Goal: Task Accomplishment & Management: Use online tool/utility

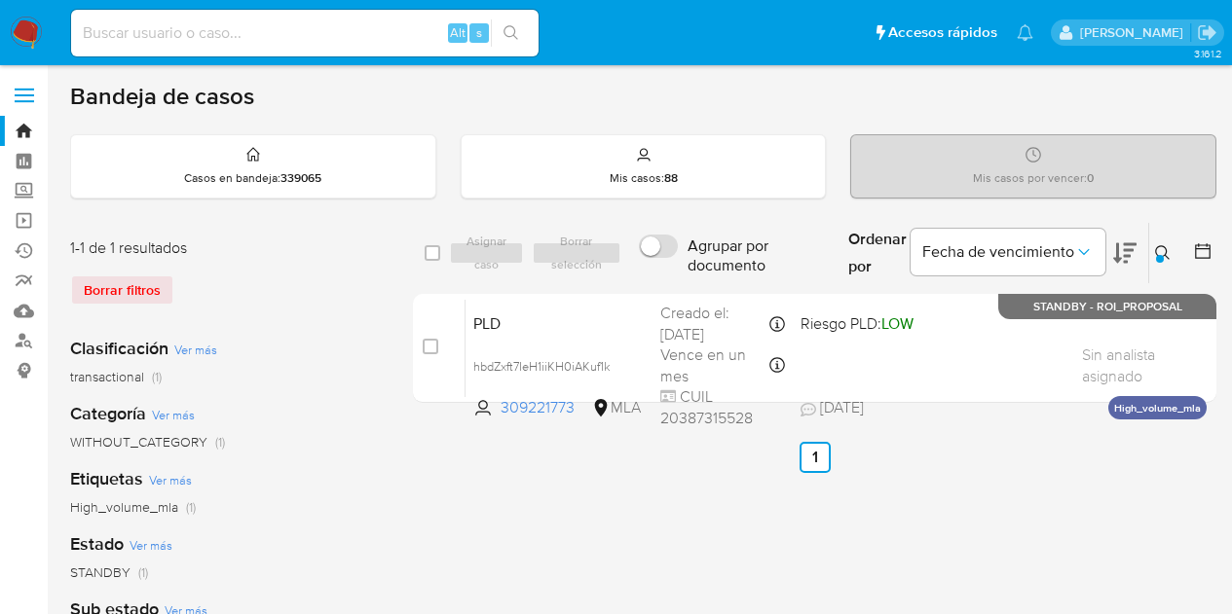
scroll to position [97, 0]
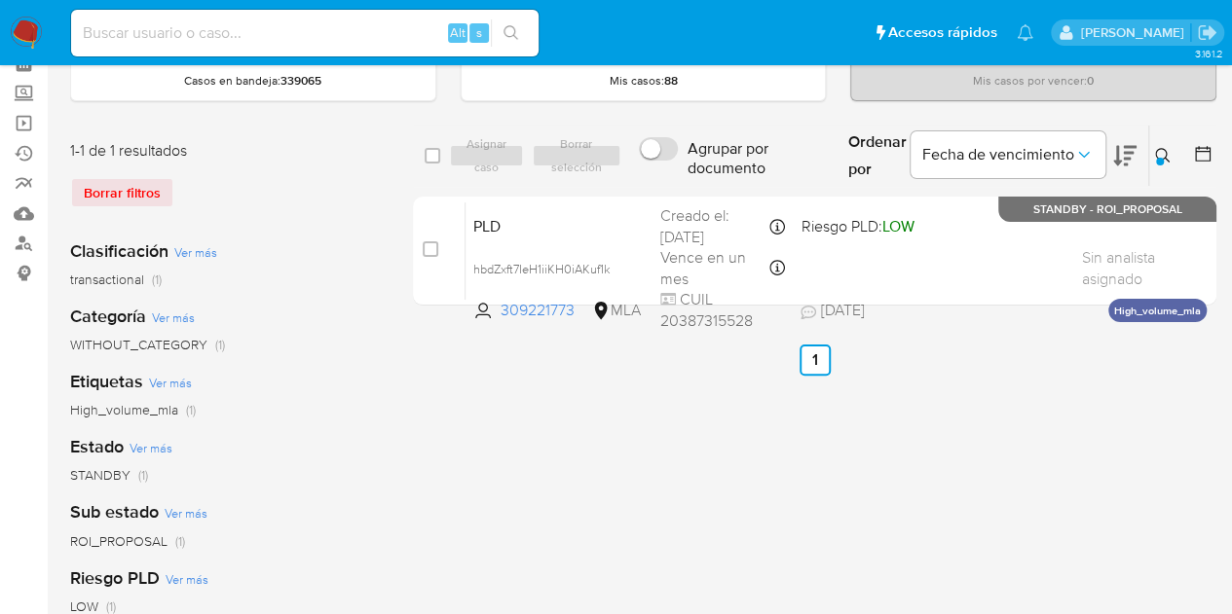
click at [1155, 151] on icon at bounding box center [1163, 156] width 16 height 16
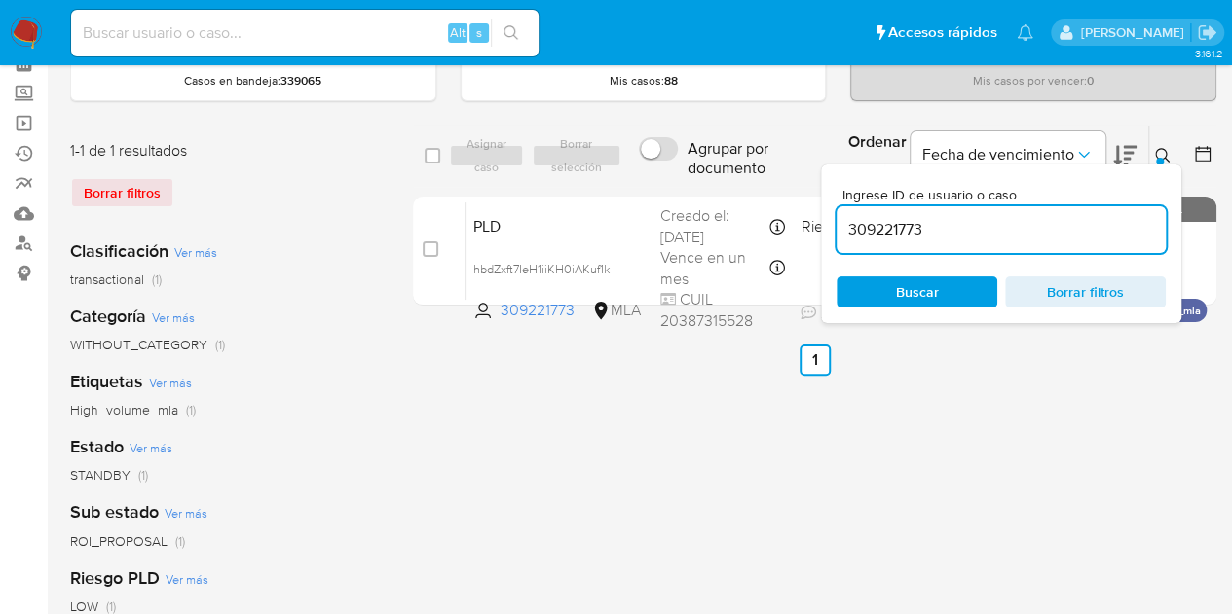
drag, startPoint x: 961, startPoint y: 228, endPoint x: 767, endPoint y: 188, distance: 197.8
click at [769, 188] on div "select-all-cases-checkbox Asignar caso Borrar selección Agrupar por documento O…" at bounding box center [814, 219] width 803 height 189
click at [1166, 148] on icon at bounding box center [1163, 156] width 16 height 16
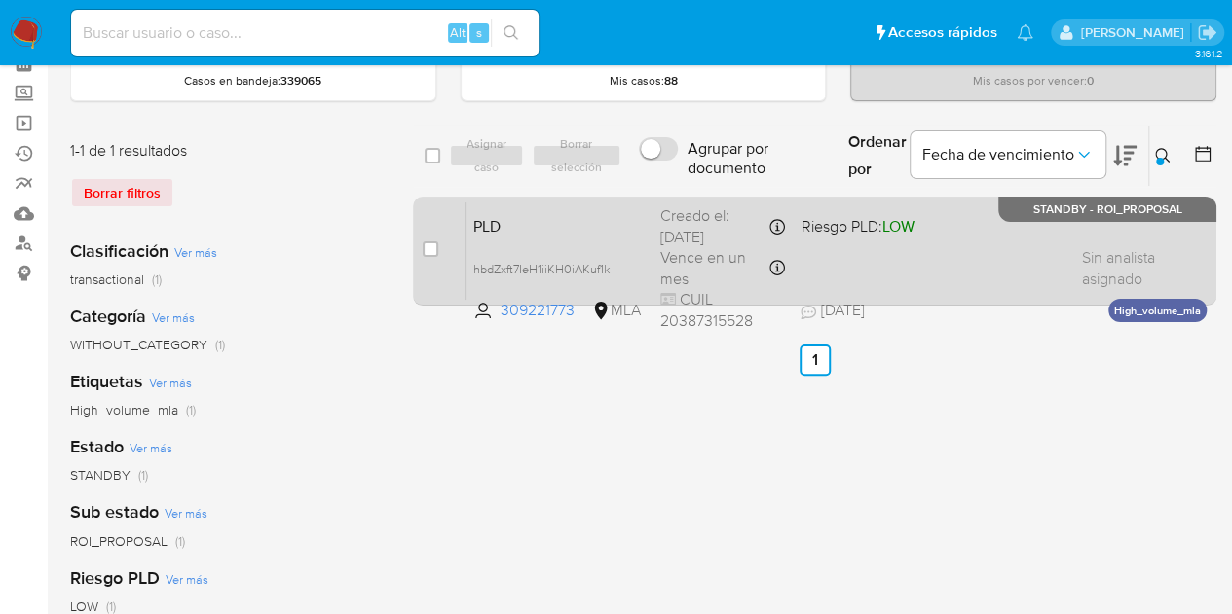
click at [559, 233] on span "PLD" at bounding box center [558, 224] width 171 height 25
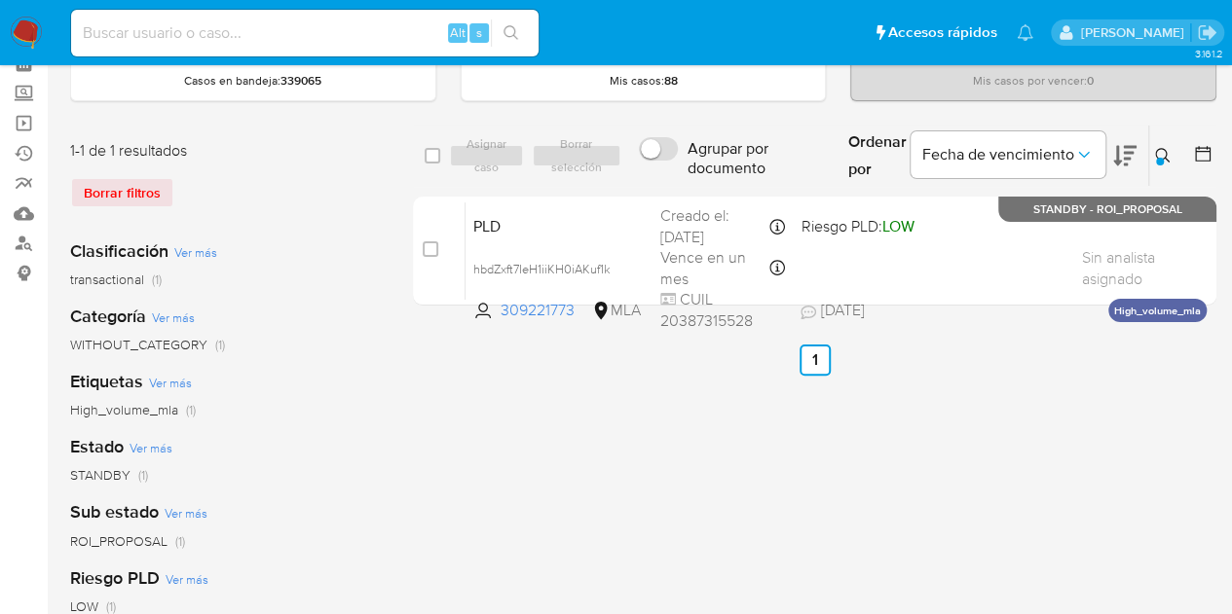
click at [1158, 158] on div at bounding box center [1160, 162] width 8 height 8
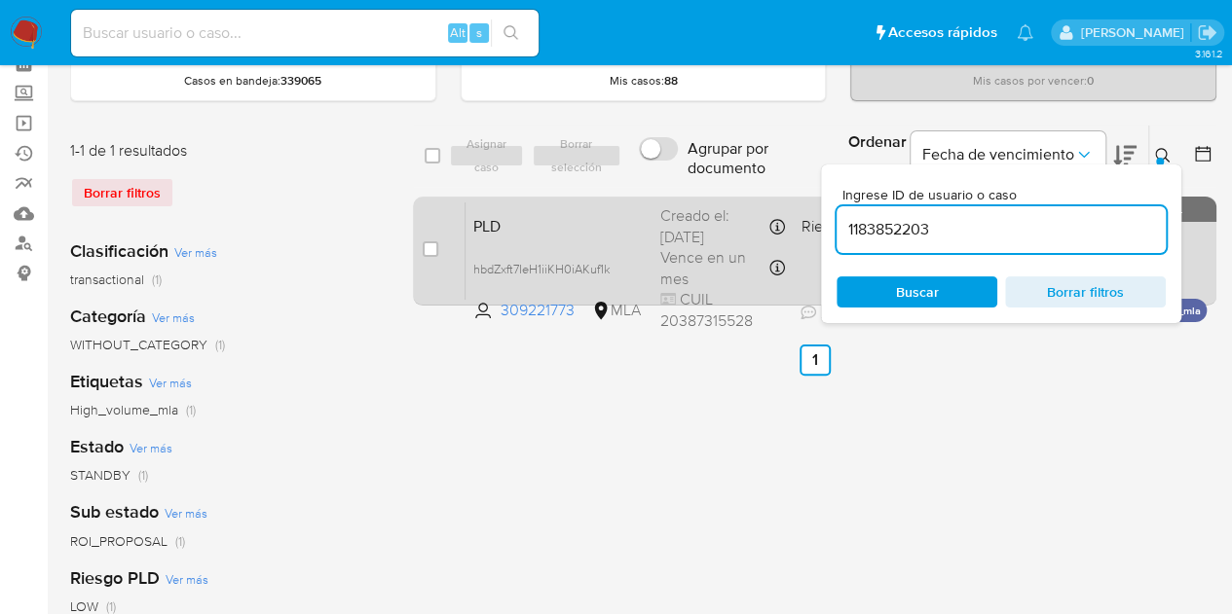
drag, startPoint x: 942, startPoint y: 225, endPoint x: 779, endPoint y: 202, distance: 165.2
click at [785, 204] on div "select-all-cases-checkbox Asignar caso Borrar selección Agrupar por documento O…" at bounding box center [814, 219] width 803 height 189
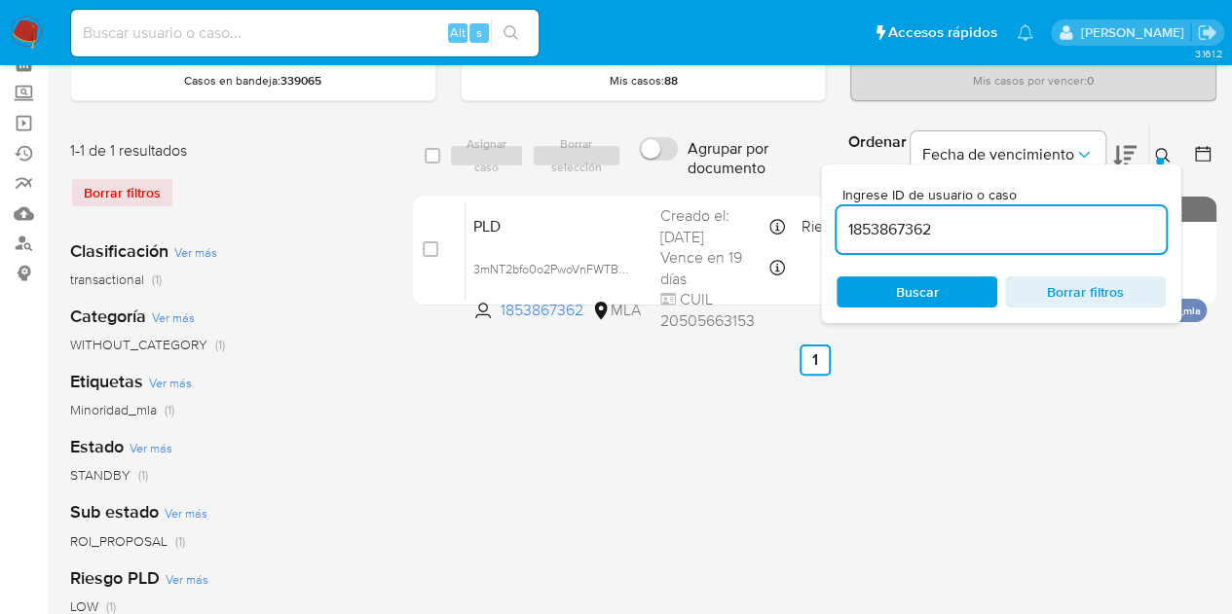
click at [1168, 151] on icon at bounding box center [1163, 156] width 16 height 16
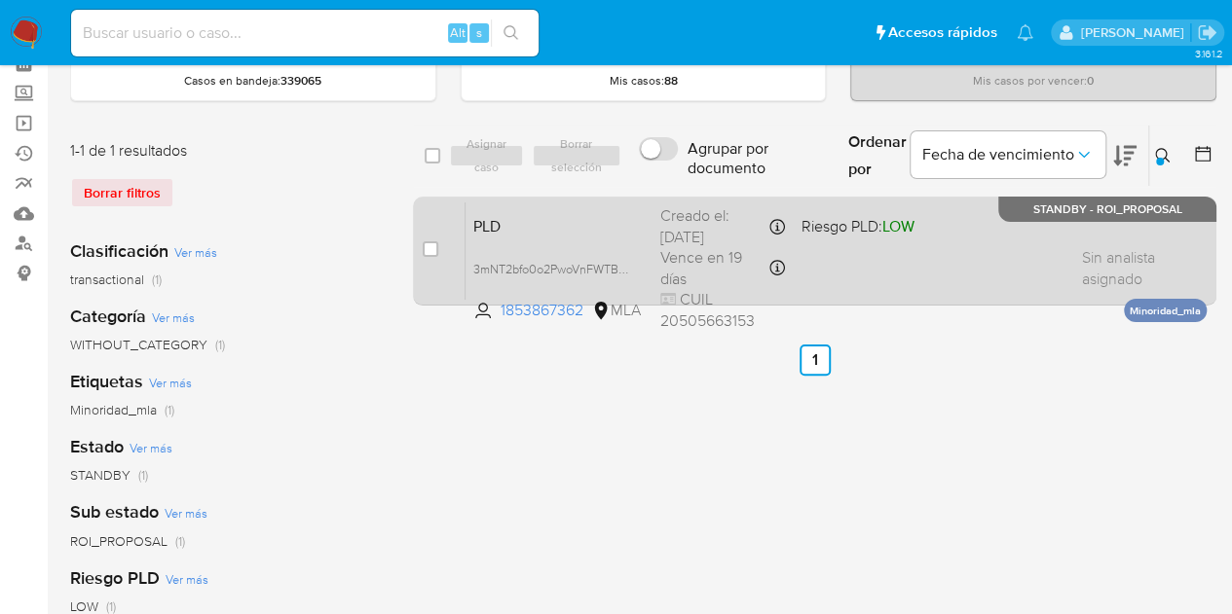
click at [610, 216] on span "PLD" at bounding box center [558, 224] width 171 height 25
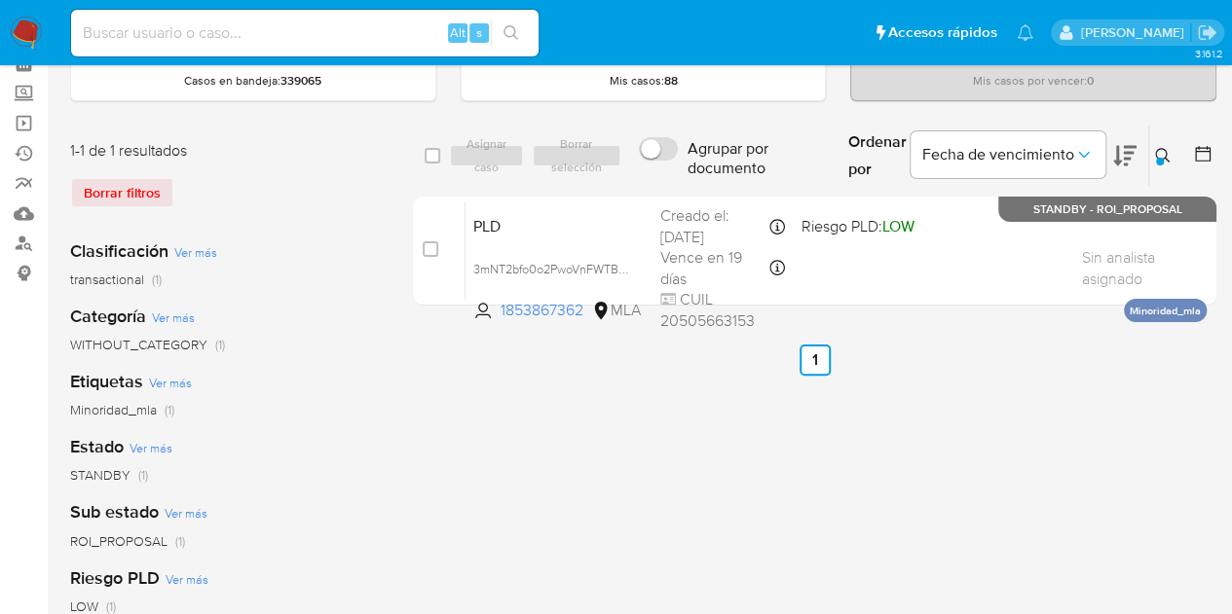
click at [1158, 154] on icon at bounding box center [1163, 156] width 16 height 16
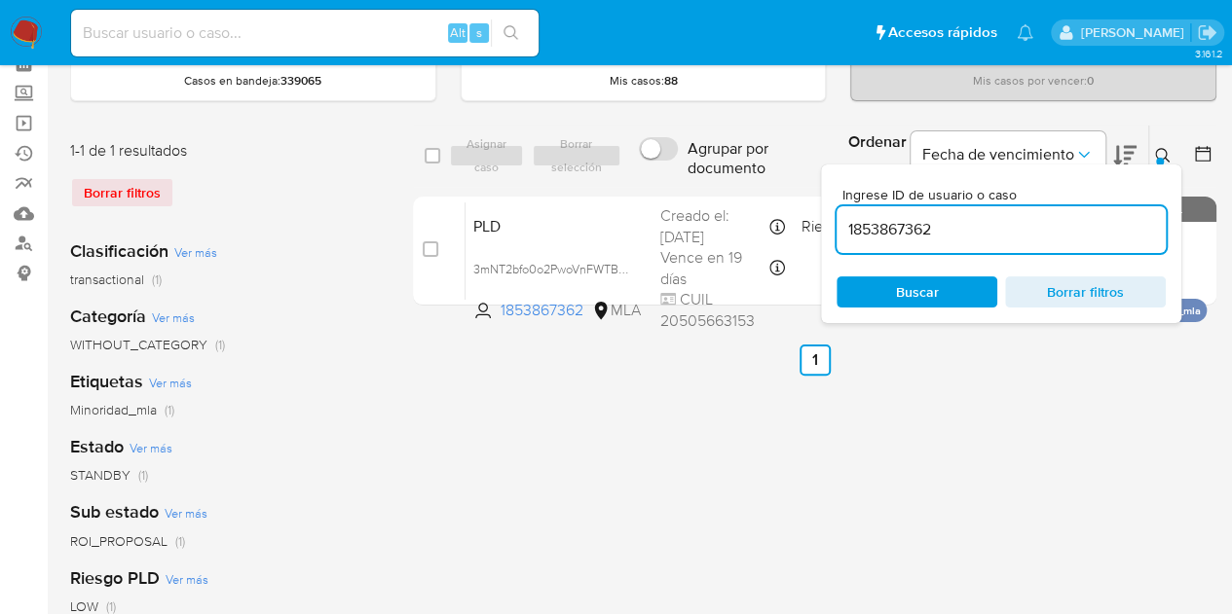
drag, startPoint x: 977, startPoint y: 229, endPoint x: 757, endPoint y: 187, distance: 224.0
click at [758, 188] on div "select-all-cases-checkbox Asignar caso Borrar selección Agrupar por documento O…" at bounding box center [814, 219] width 803 height 189
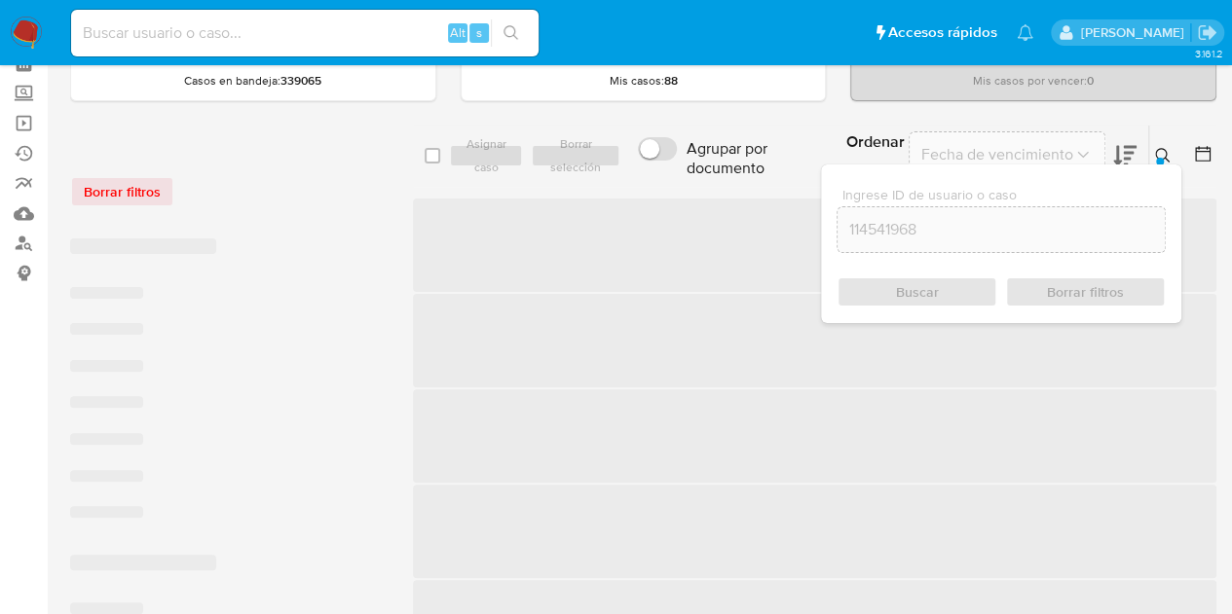
click at [1162, 148] on icon at bounding box center [1163, 156] width 16 height 16
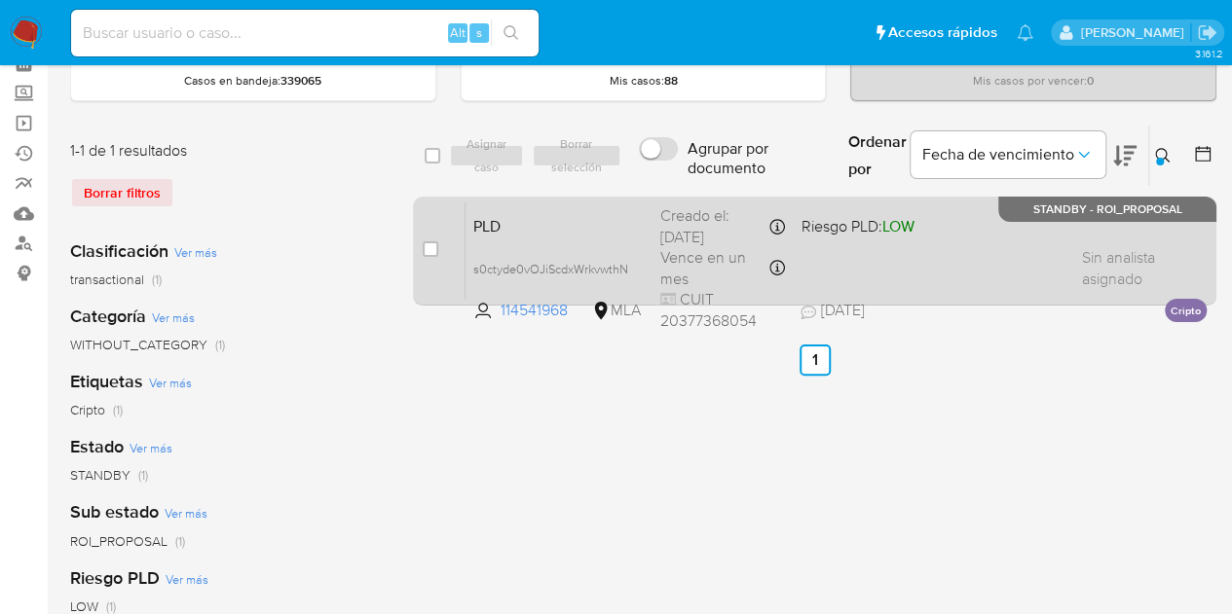
click at [617, 231] on span "PLD" at bounding box center [558, 224] width 171 height 25
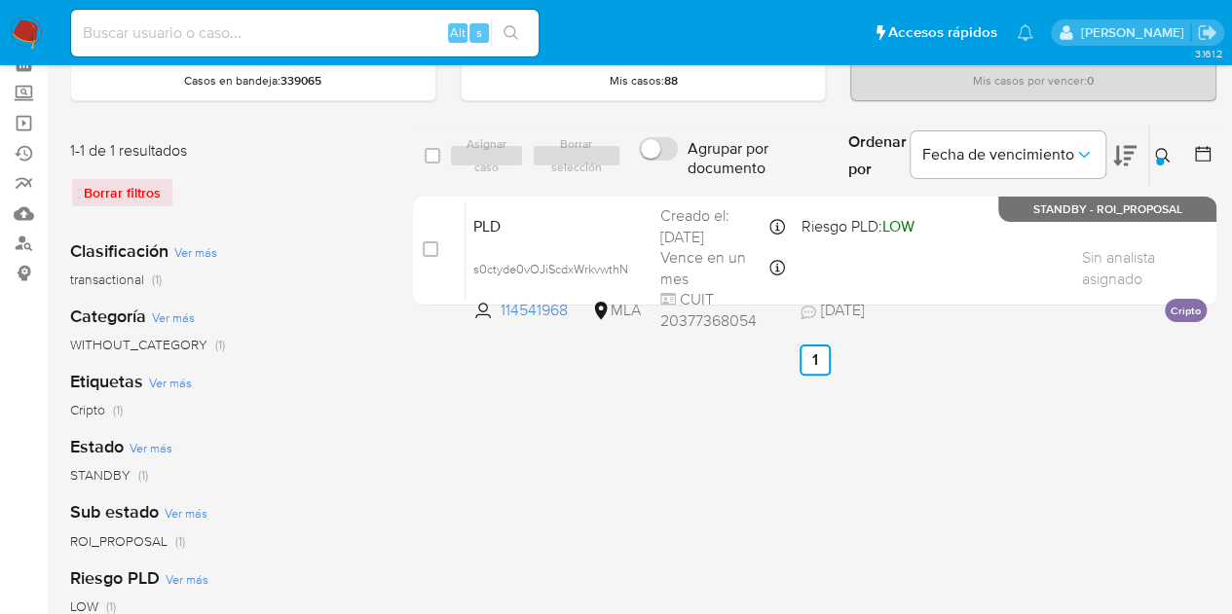
click at [1168, 157] on icon at bounding box center [1163, 156] width 16 height 16
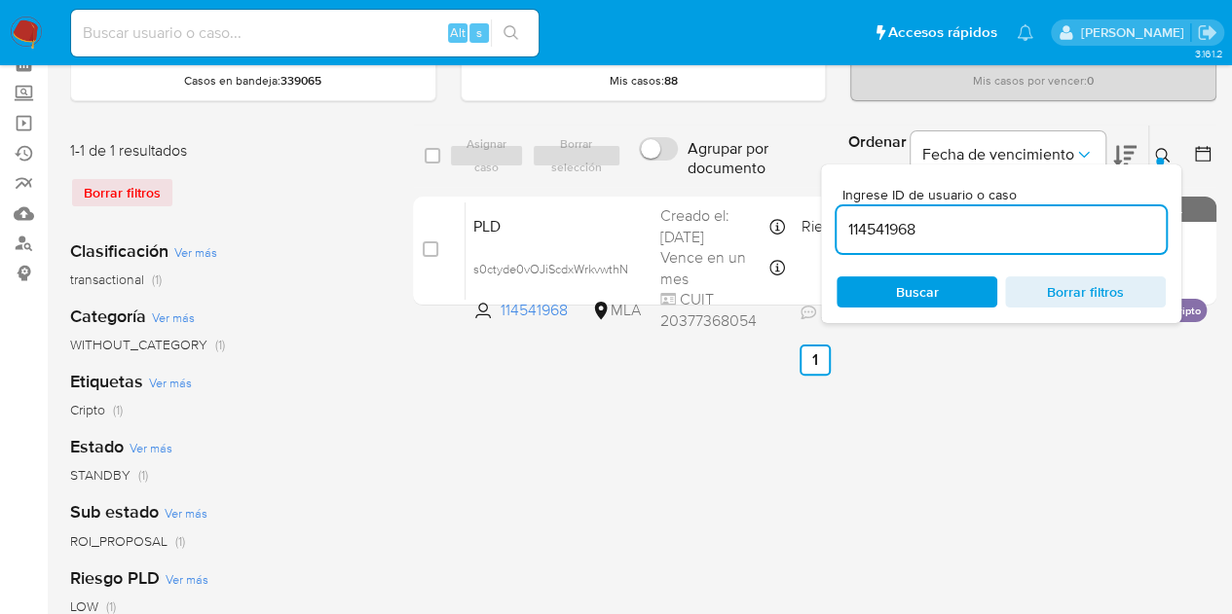
drag, startPoint x: 968, startPoint y: 227, endPoint x: 731, endPoint y: 190, distance: 239.4
click at [747, 196] on div "select-all-cases-checkbox Asignar caso Borrar selección Agrupar por documento O…" at bounding box center [814, 219] width 803 height 189
type input "485043405"
click at [1165, 151] on icon at bounding box center [1162, 155] width 15 height 15
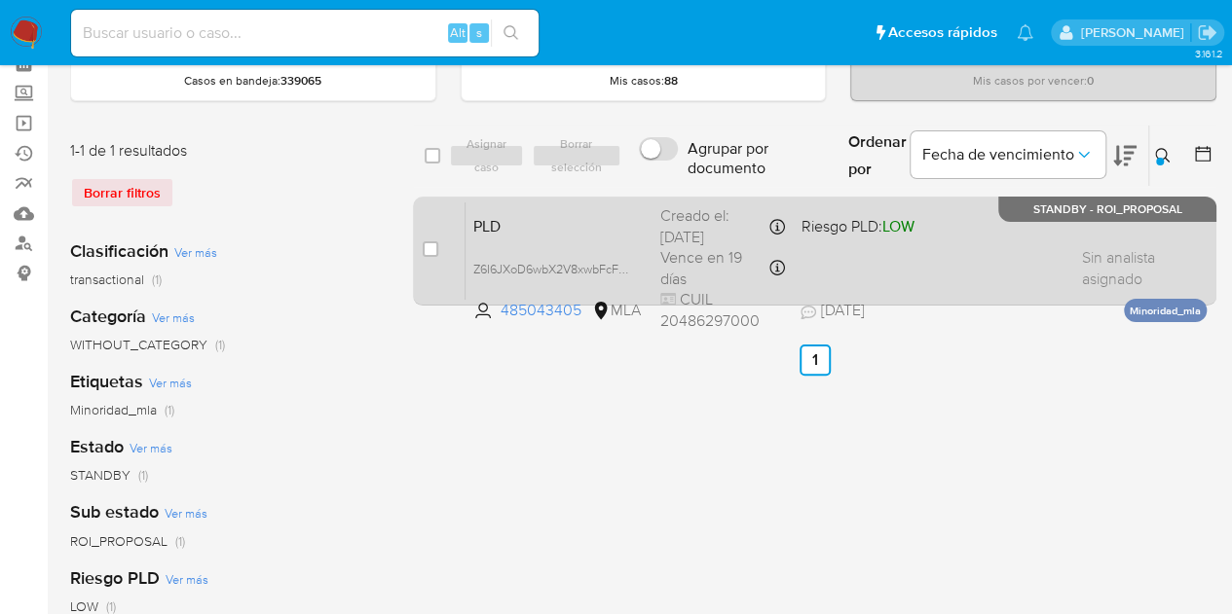
click at [540, 248] on div "PLD Z6I6JXoD6wbX2V8xwbFcFsXX 485043405 MLA Riesgo PLD: LOW Creado el: 12/08/202…" at bounding box center [835, 251] width 741 height 98
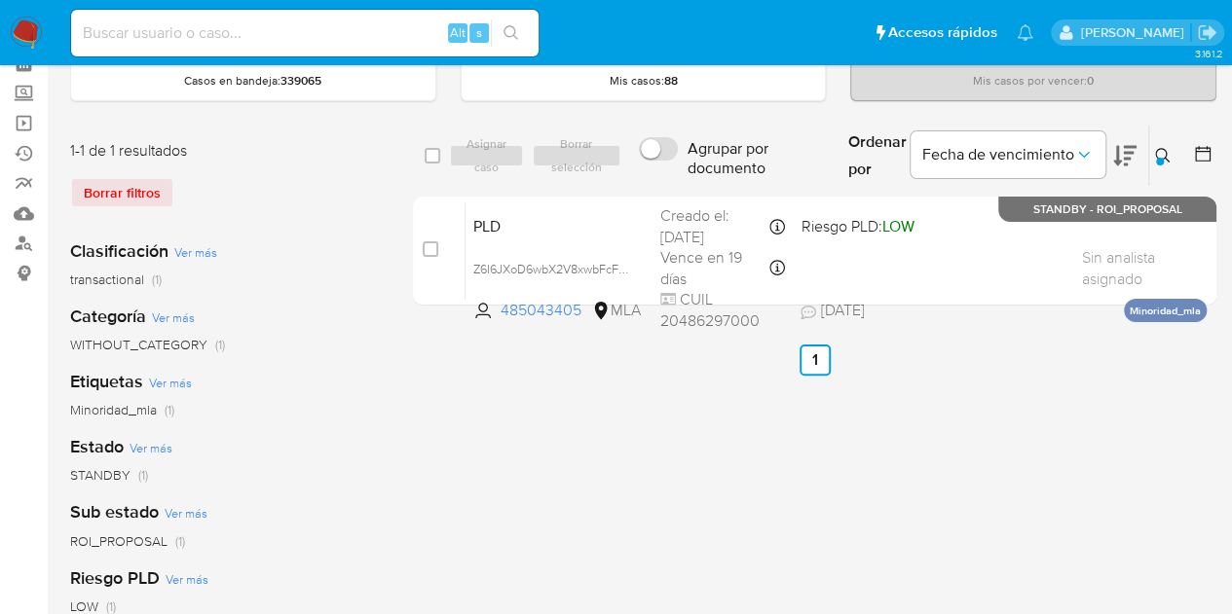
click at [360, 34] on input at bounding box center [304, 32] width 467 height 25
paste input "hbdZxft7IeH1iiKH0iAKuf1k"
type input "hbdZxft7IeH1iiKH0iAKuf1k"
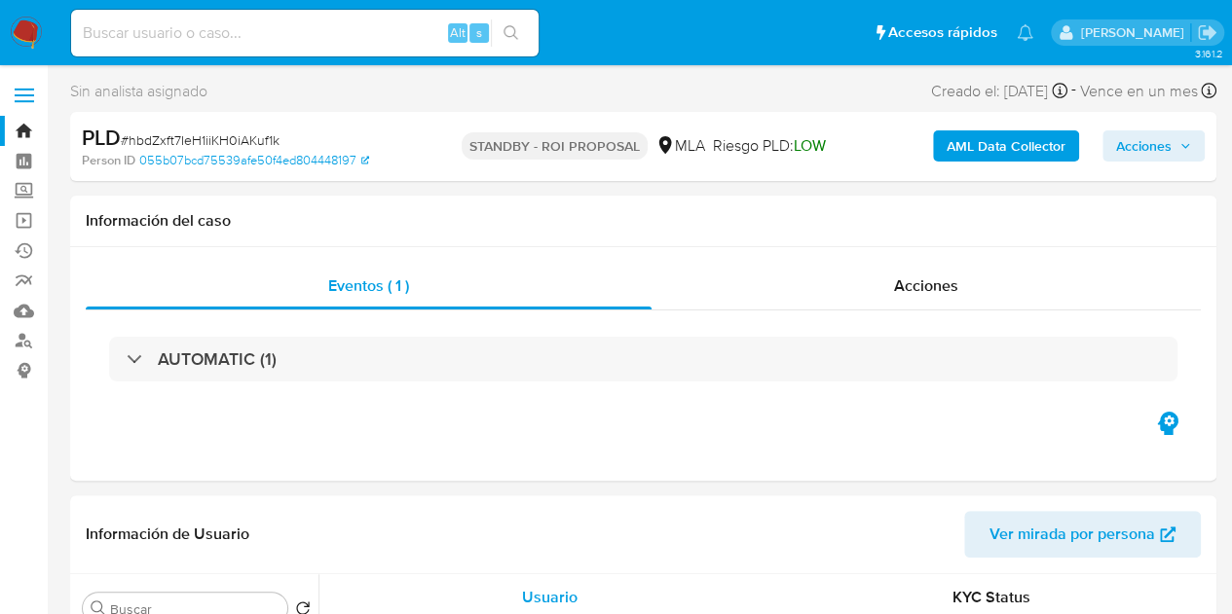
select select "10"
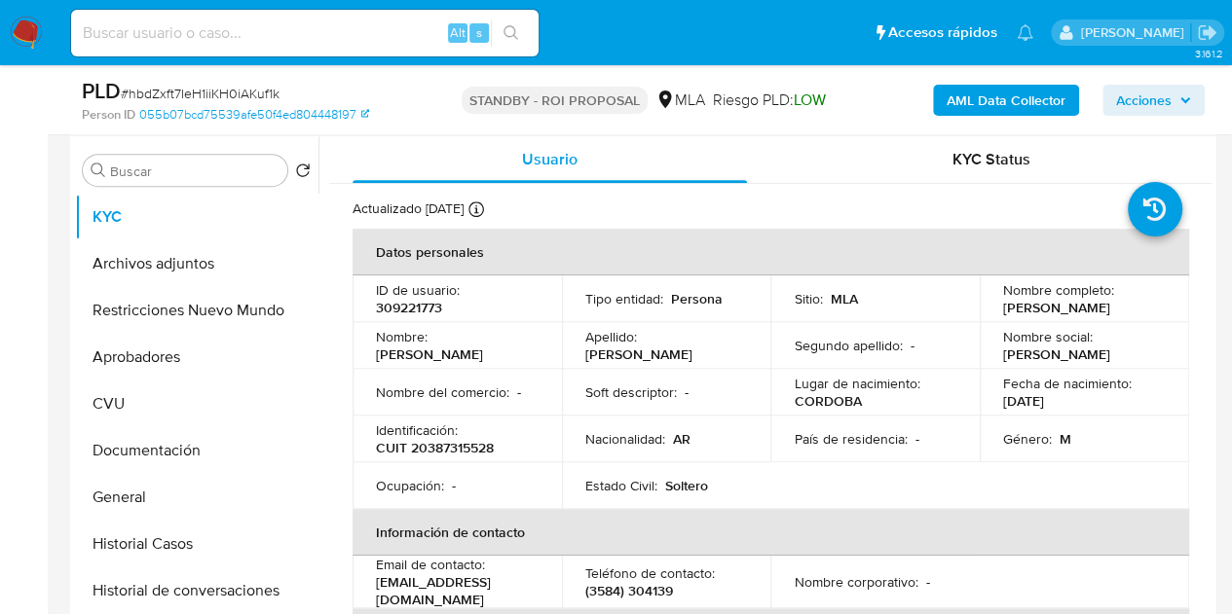
scroll to position [372, 0]
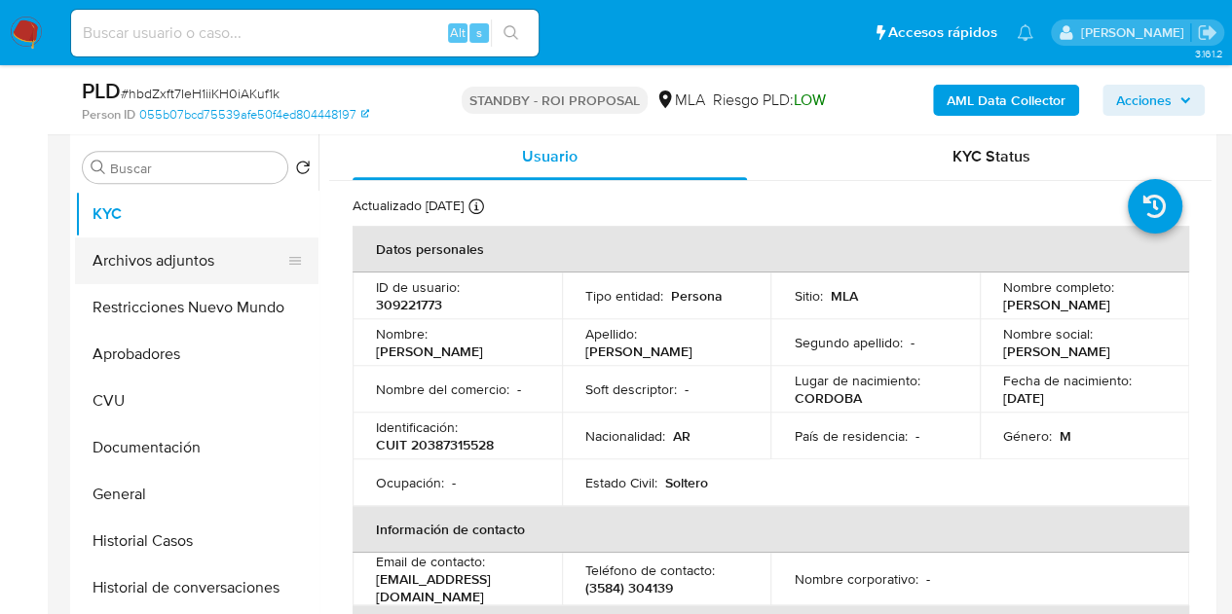
click at [128, 256] on button "Archivos adjuntos" at bounding box center [189, 261] width 228 height 47
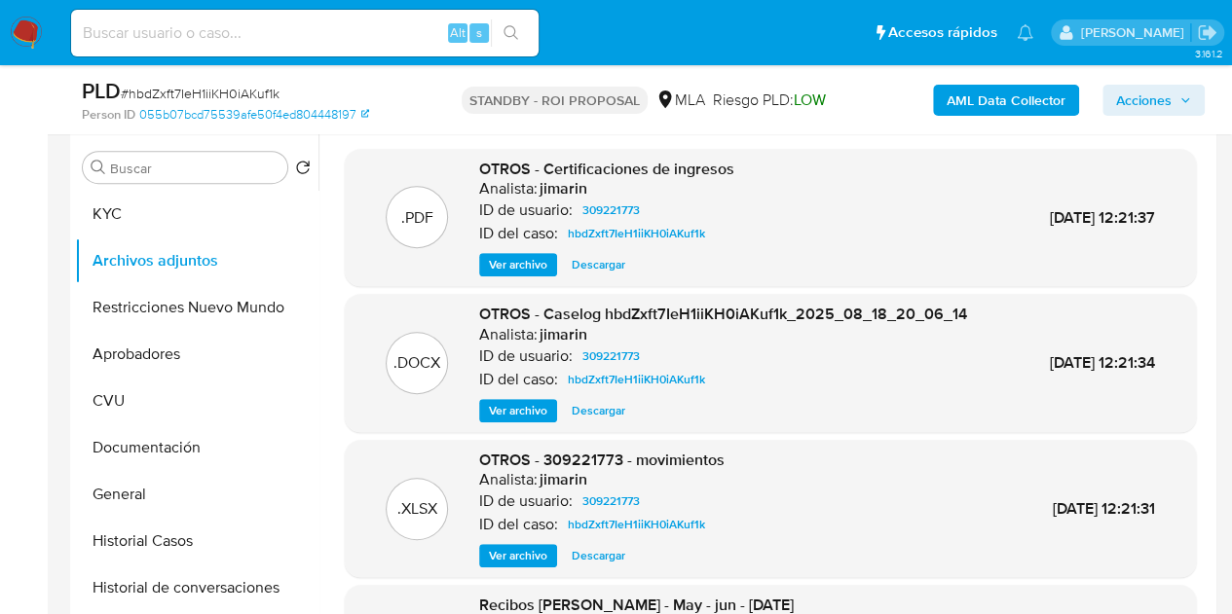
click at [35, 32] on img at bounding box center [26, 33] width 33 height 33
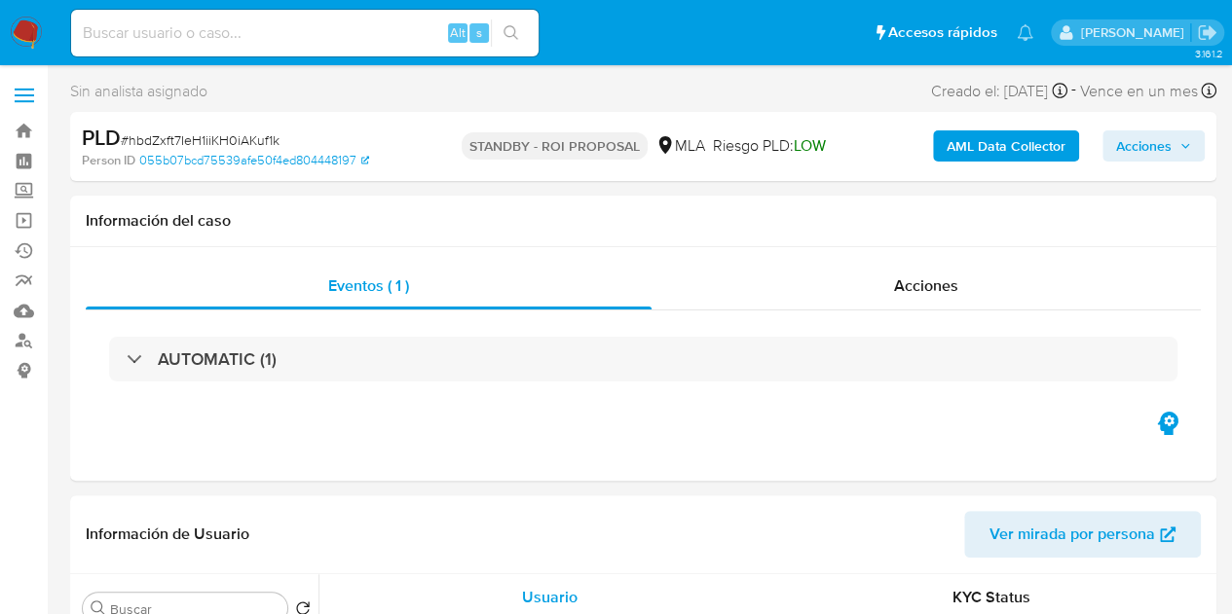
select select "10"
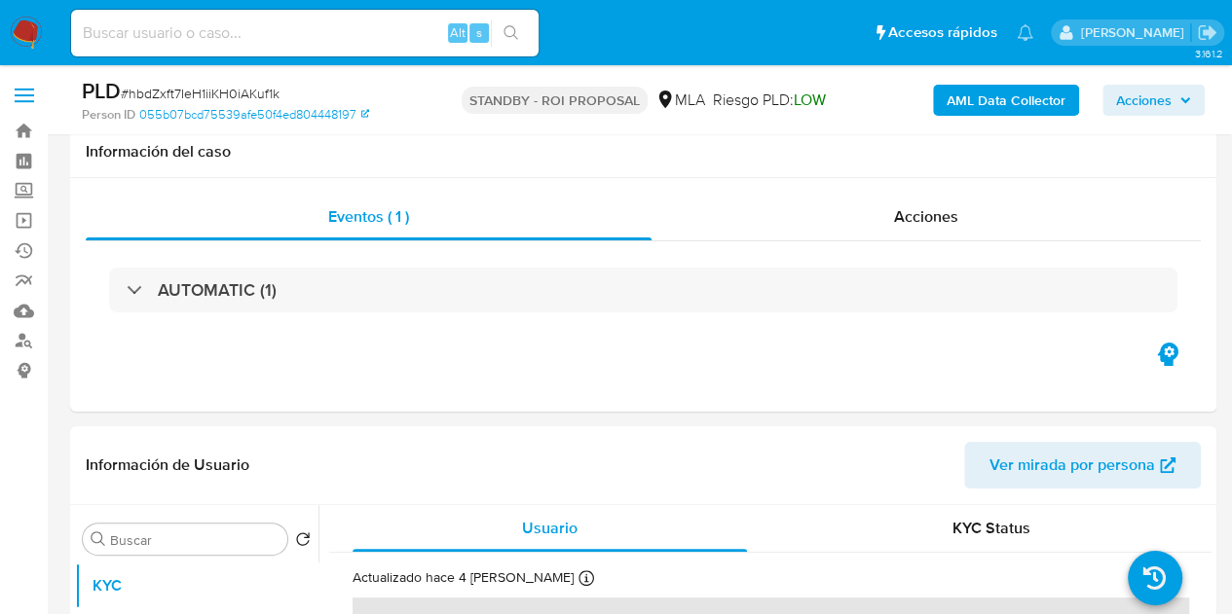
scroll to position [208, 0]
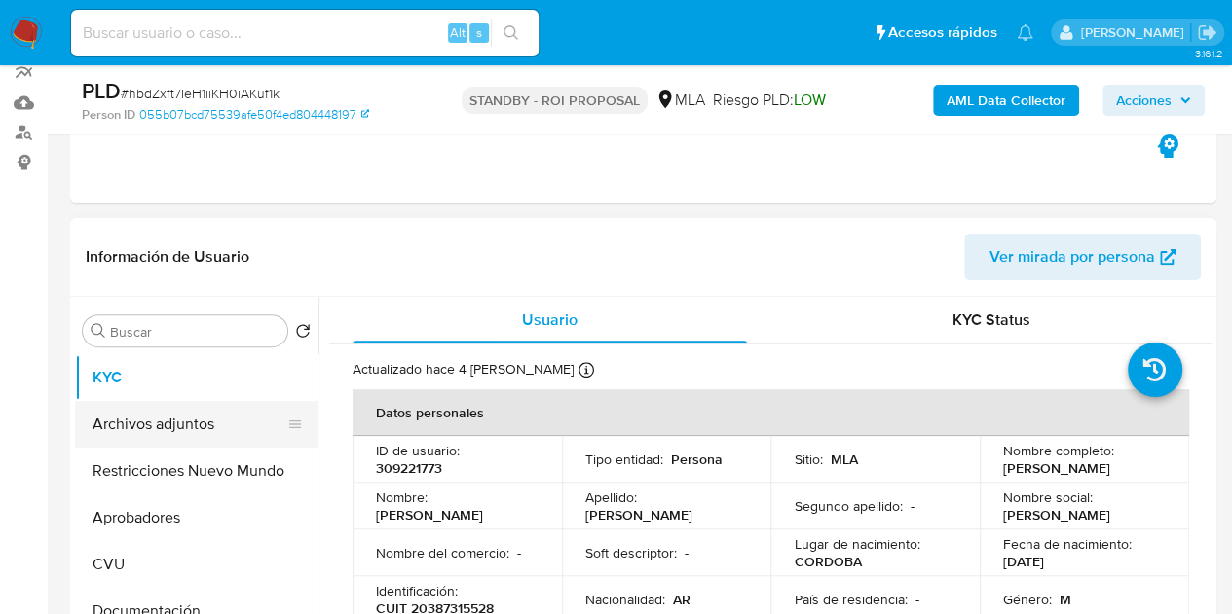
click at [195, 418] on button "Archivos adjuntos" at bounding box center [189, 424] width 228 height 47
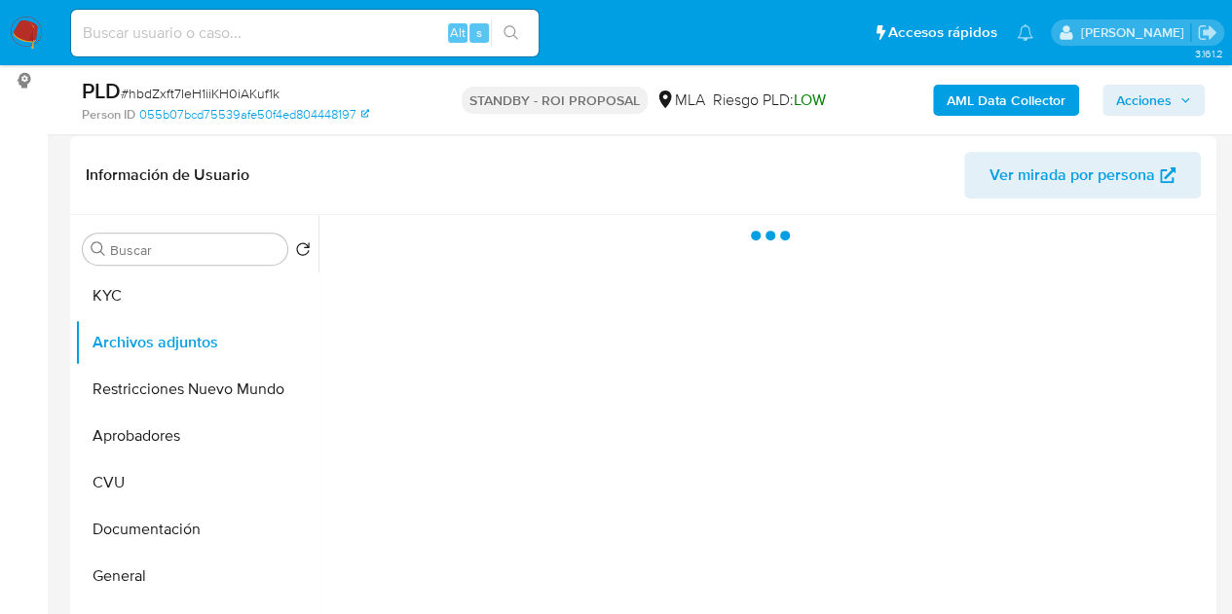
scroll to position [342, 0]
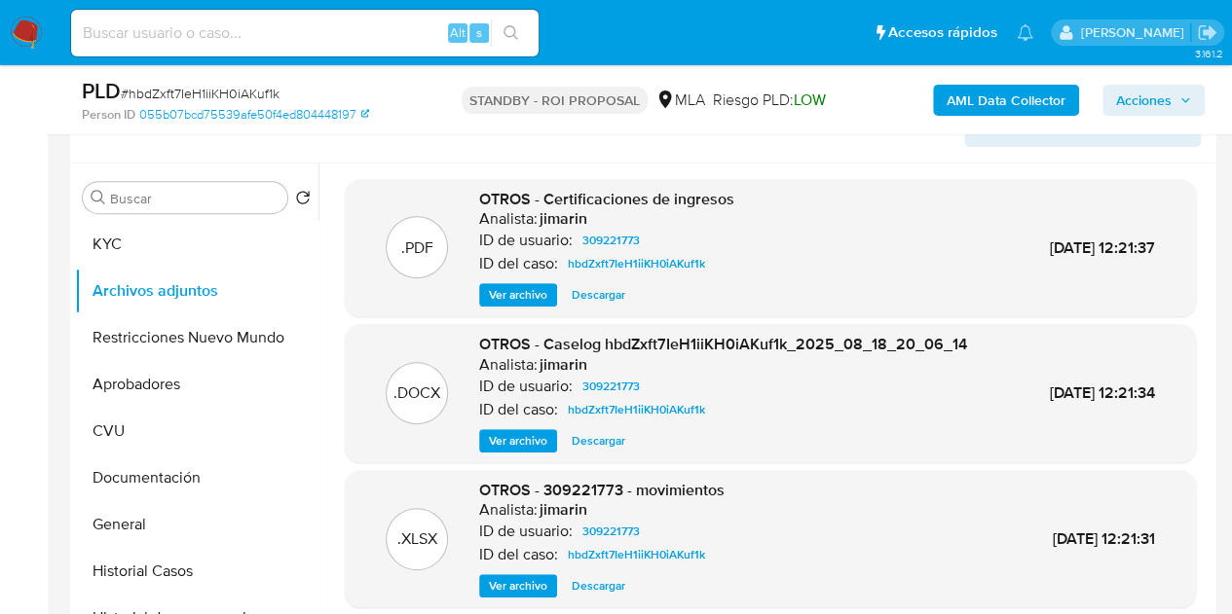
click at [618, 436] on span "Descargar" at bounding box center [598, 440] width 54 height 19
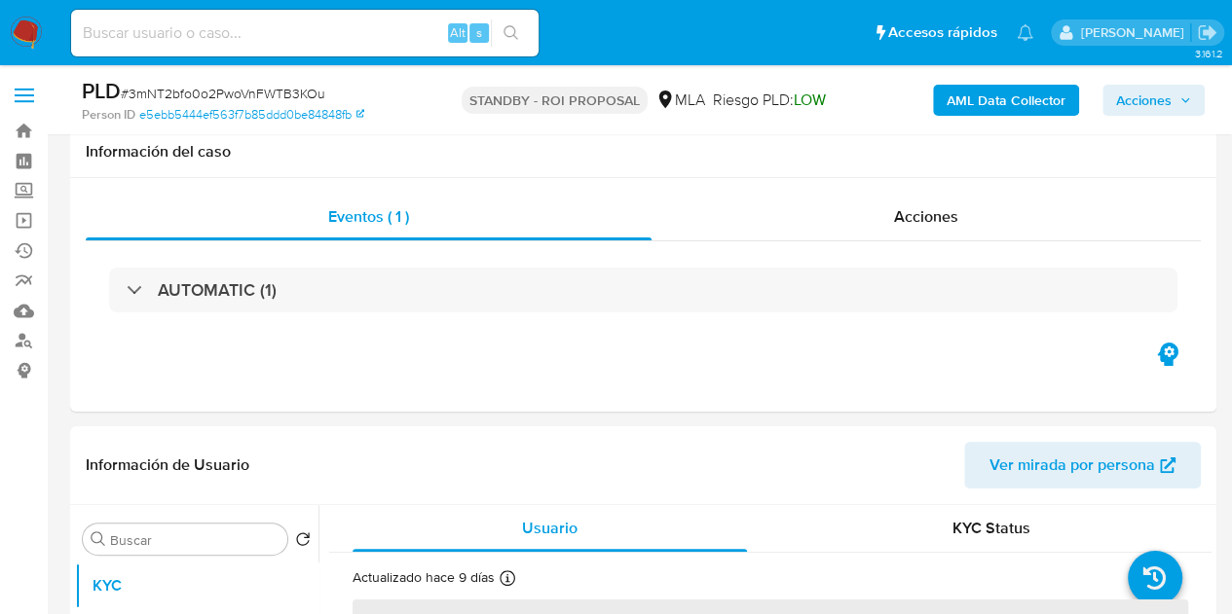
scroll to position [337, 0]
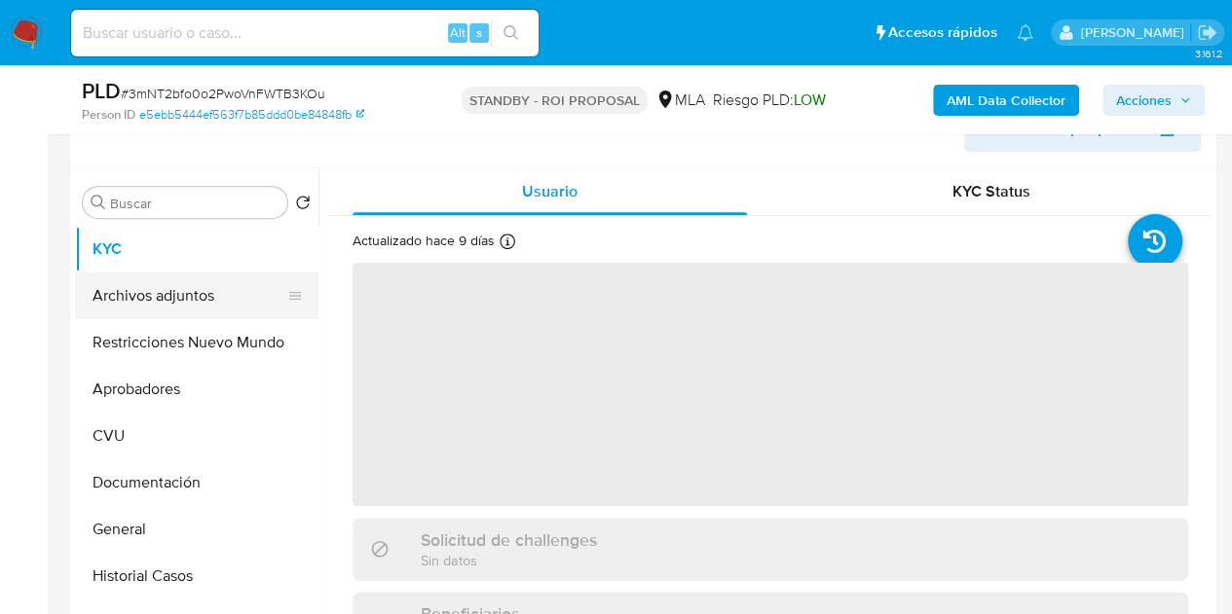
select select "10"
click at [173, 294] on button "Archivos adjuntos" at bounding box center [189, 296] width 228 height 47
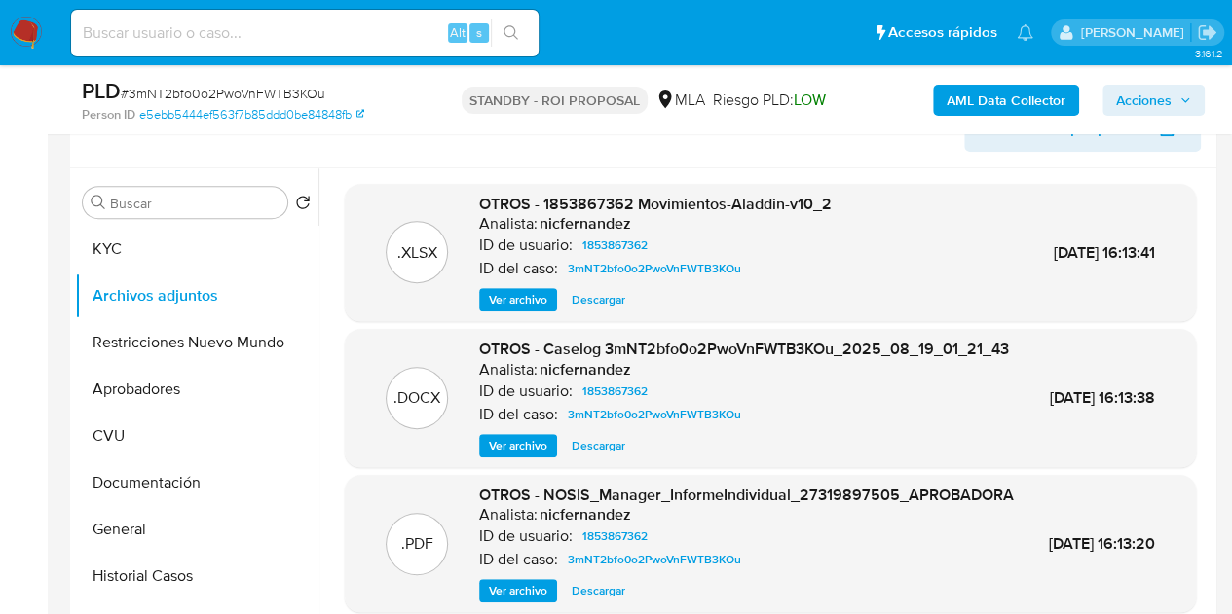
click at [605, 456] on span "Descargar" at bounding box center [598, 445] width 54 height 19
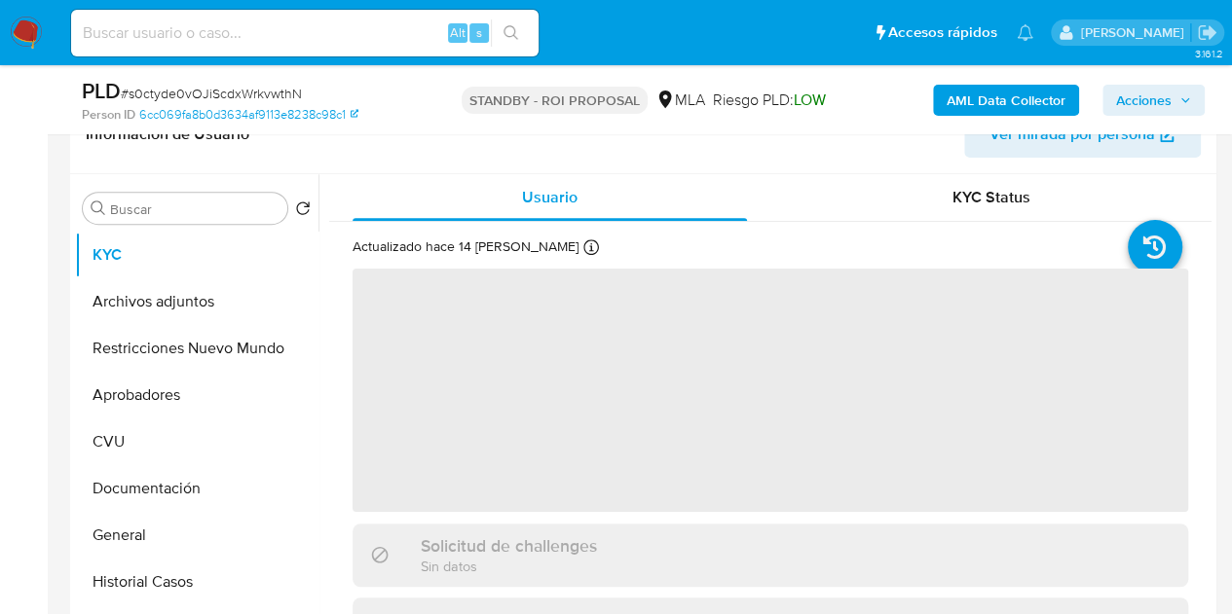
scroll to position [354, 0]
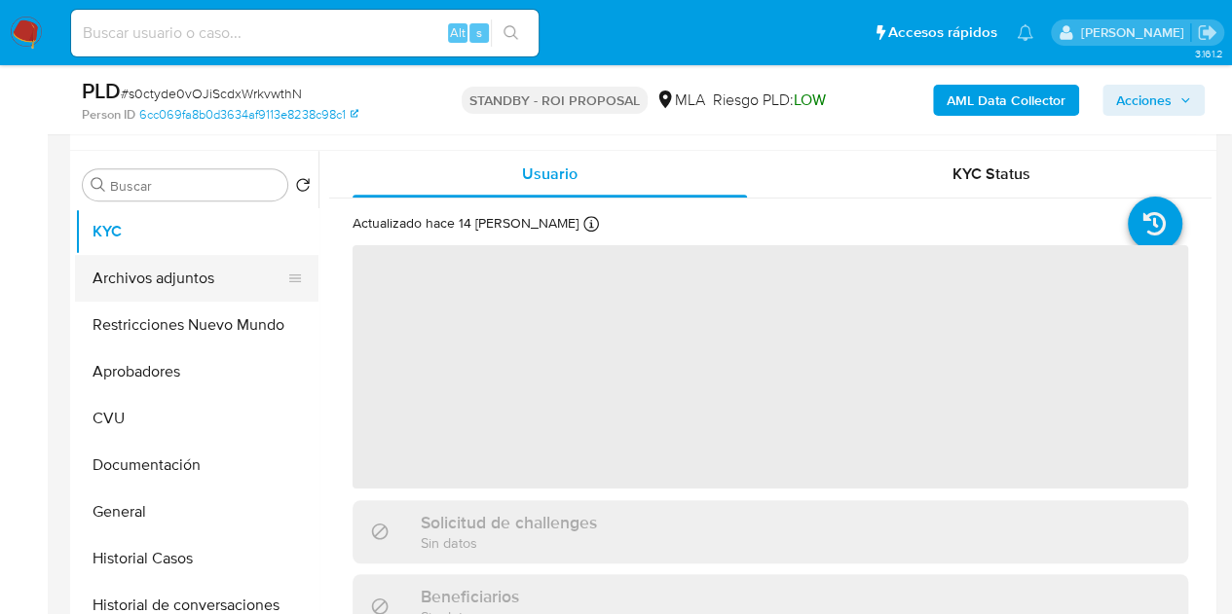
click at [150, 280] on button "Archivos adjuntos" at bounding box center [189, 278] width 228 height 47
select select "10"
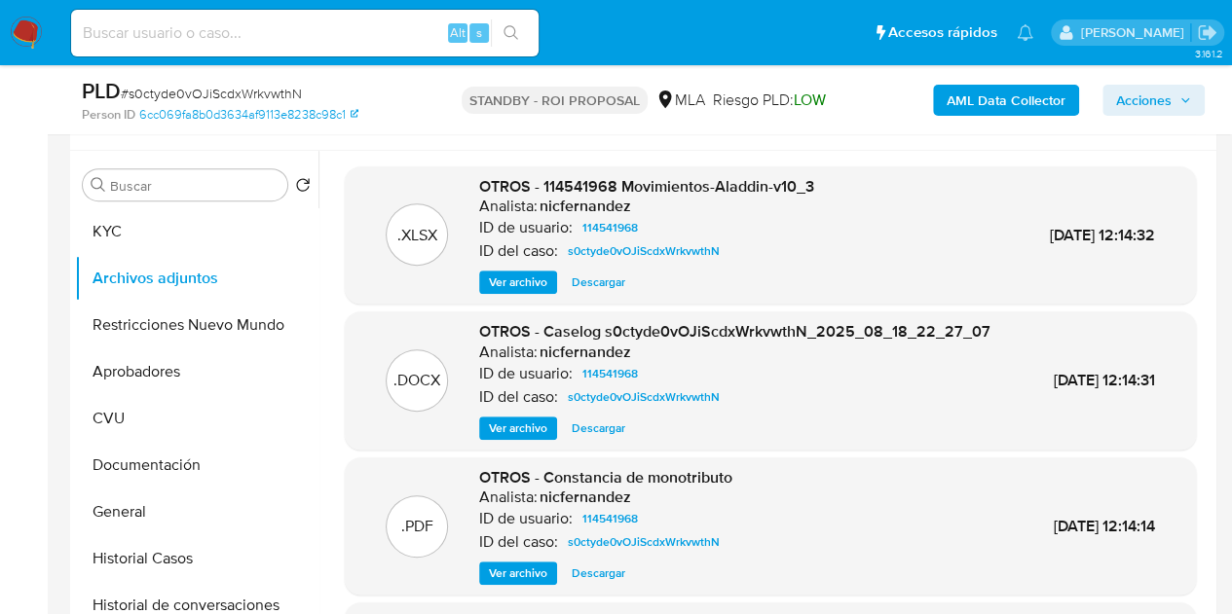
click at [606, 438] on span "Descargar" at bounding box center [598, 428] width 54 height 19
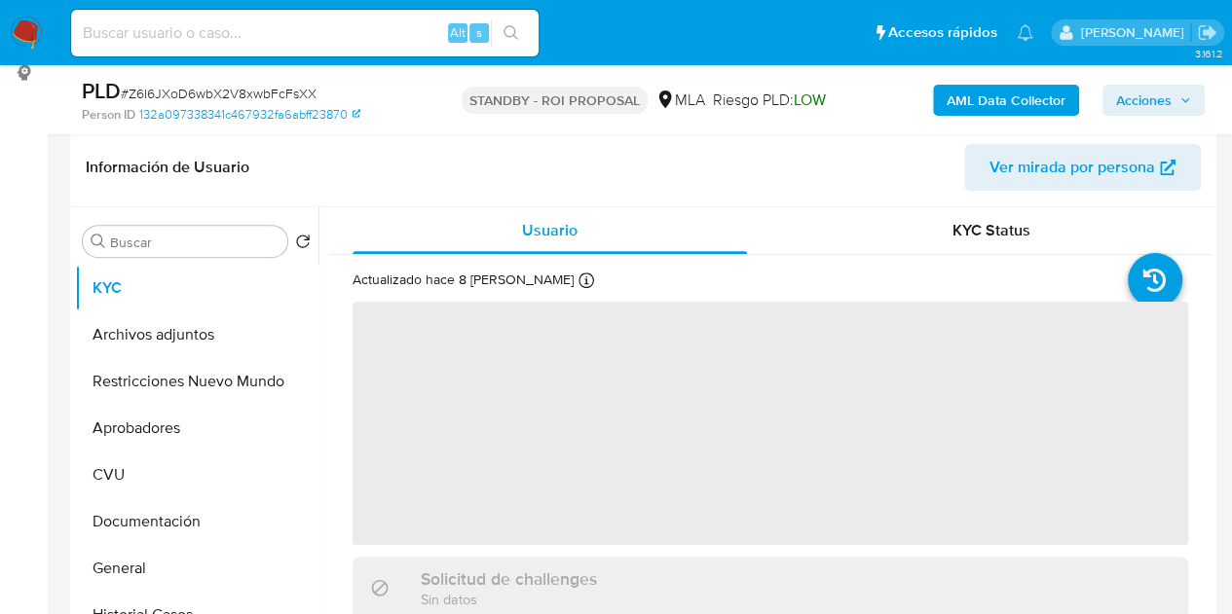
scroll to position [424, 0]
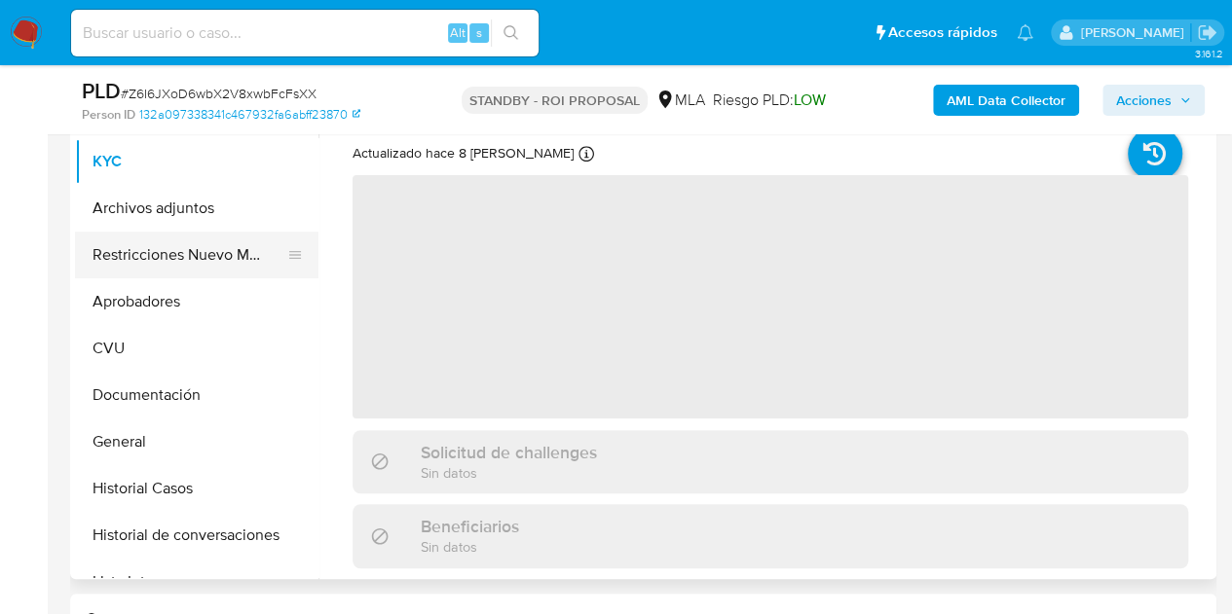
select select "10"
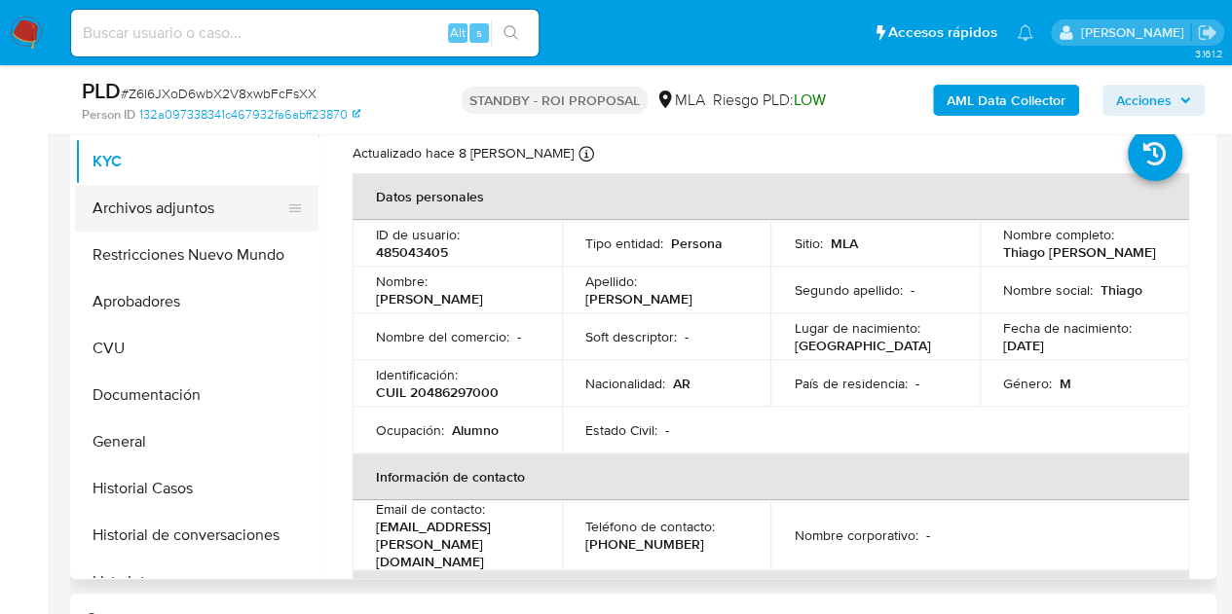
click at [145, 219] on button "Archivos adjuntos" at bounding box center [189, 208] width 228 height 47
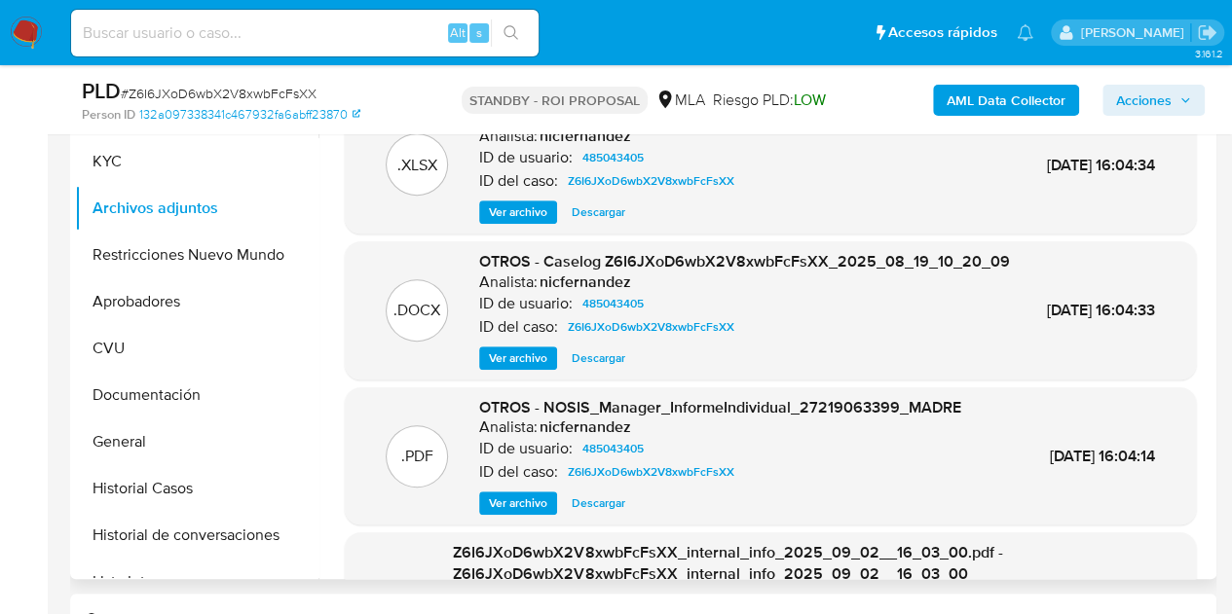
click at [609, 368] on span "Descargar" at bounding box center [598, 358] width 54 height 19
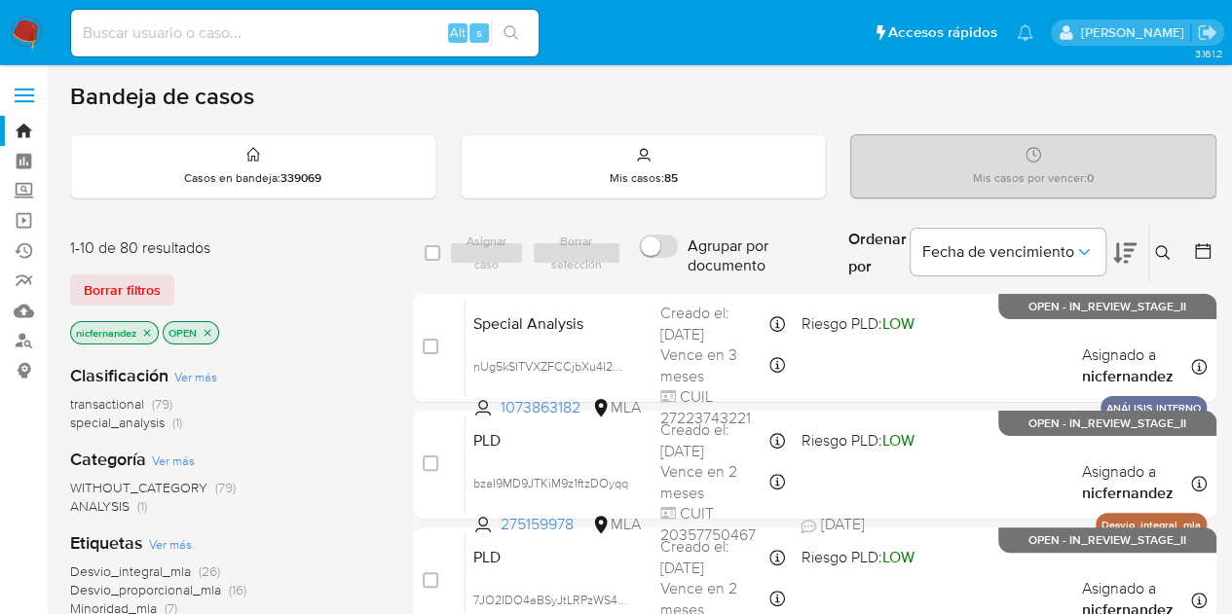
click at [154, 290] on span "Borrar filtros" at bounding box center [122, 289] width 77 height 27
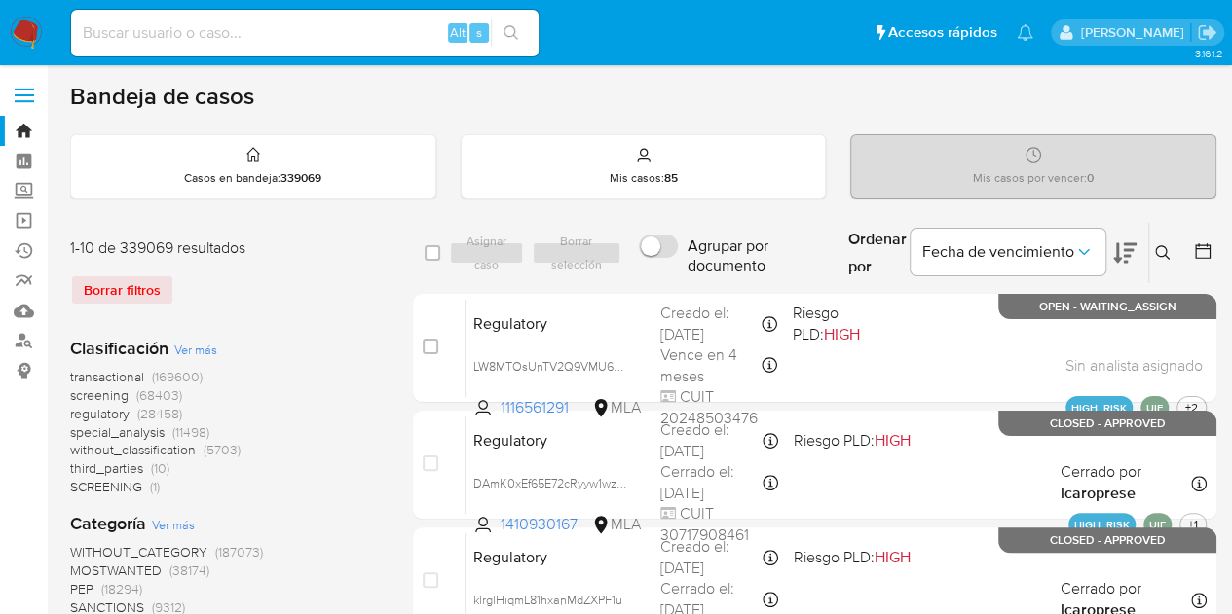
click at [1158, 253] on icon at bounding box center [1163, 253] width 16 height 16
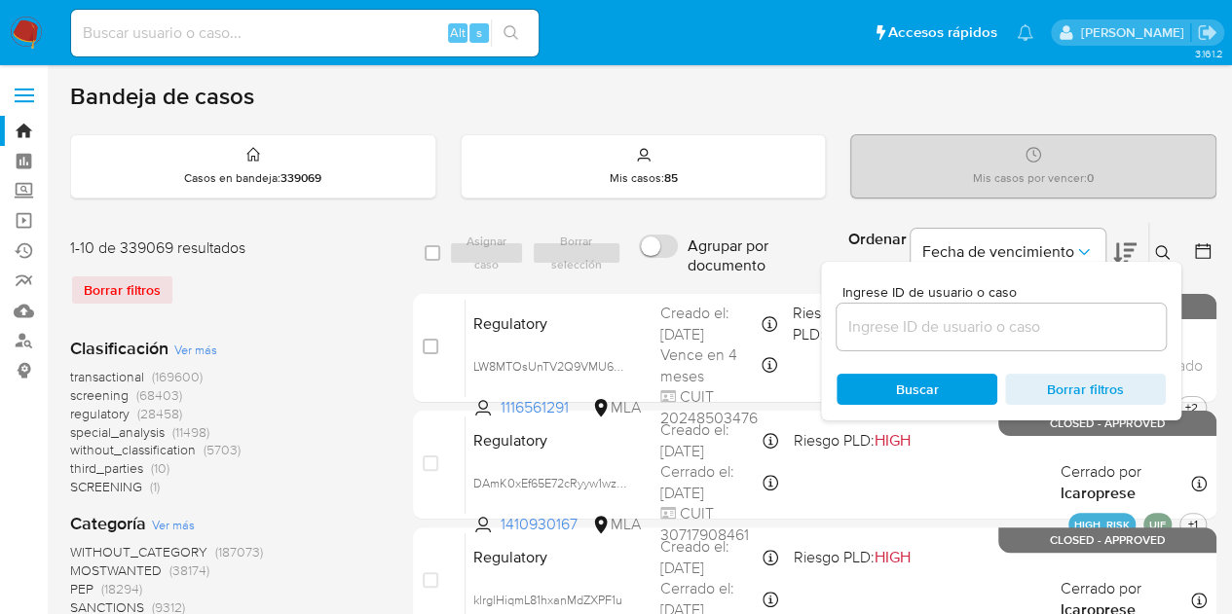
click at [967, 339] on div at bounding box center [1000, 327] width 329 height 47
click at [964, 332] on input at bounding box center [1000, 326] width 329 height 25
paste input "1183852203"
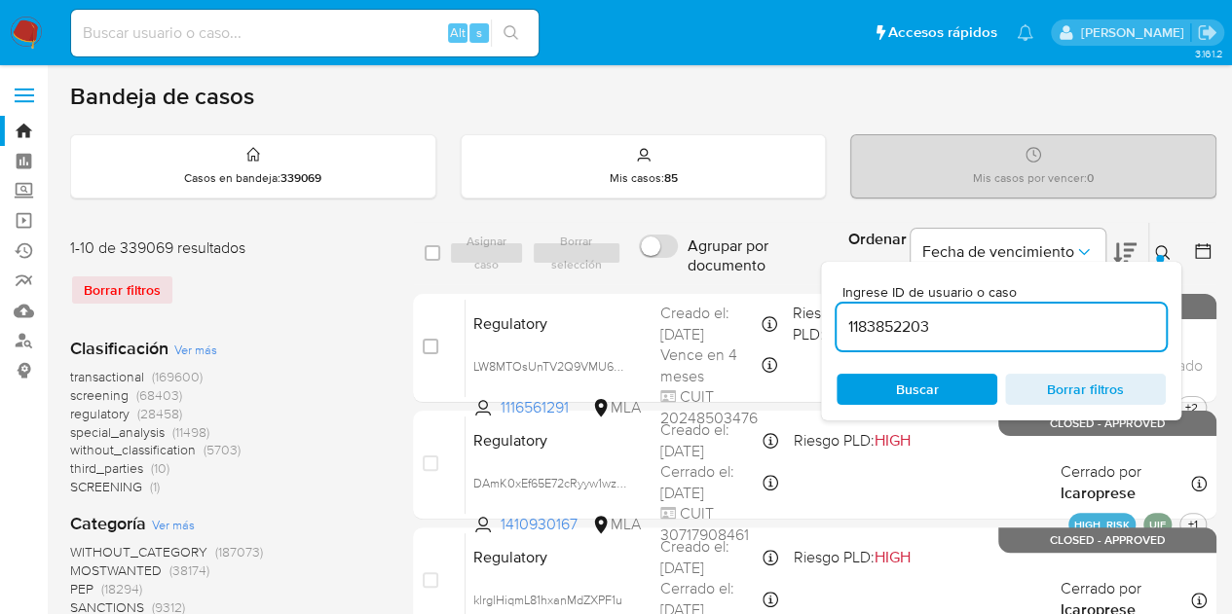
type input "1183852203"
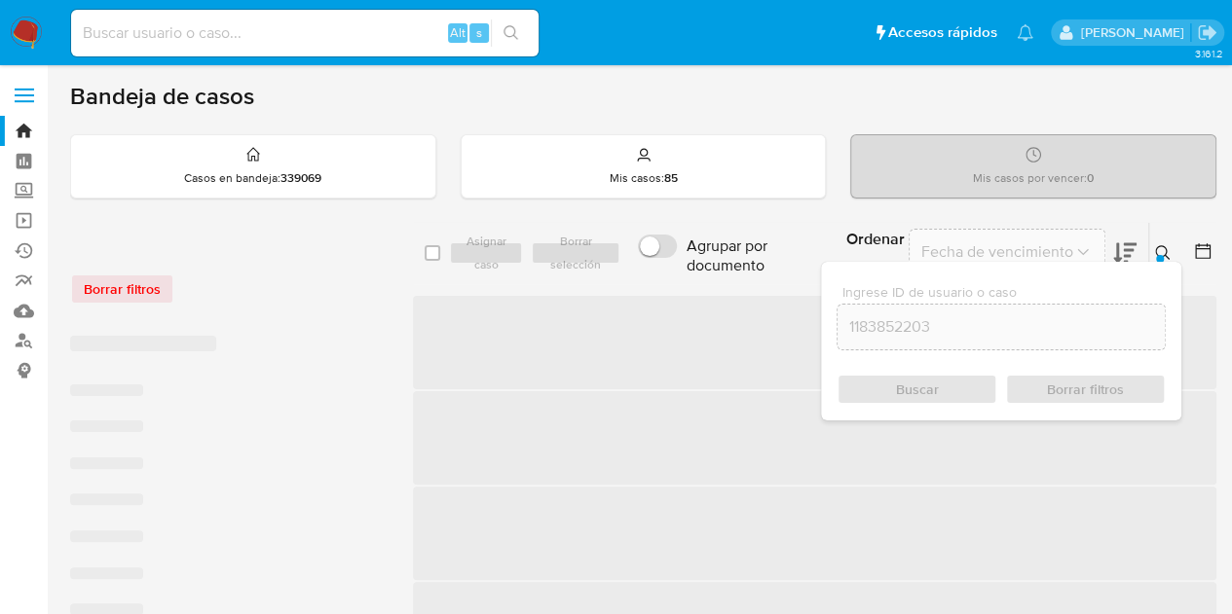
click at [1160, 242] on button at bounding box center [1165, 252] width 32 height 23
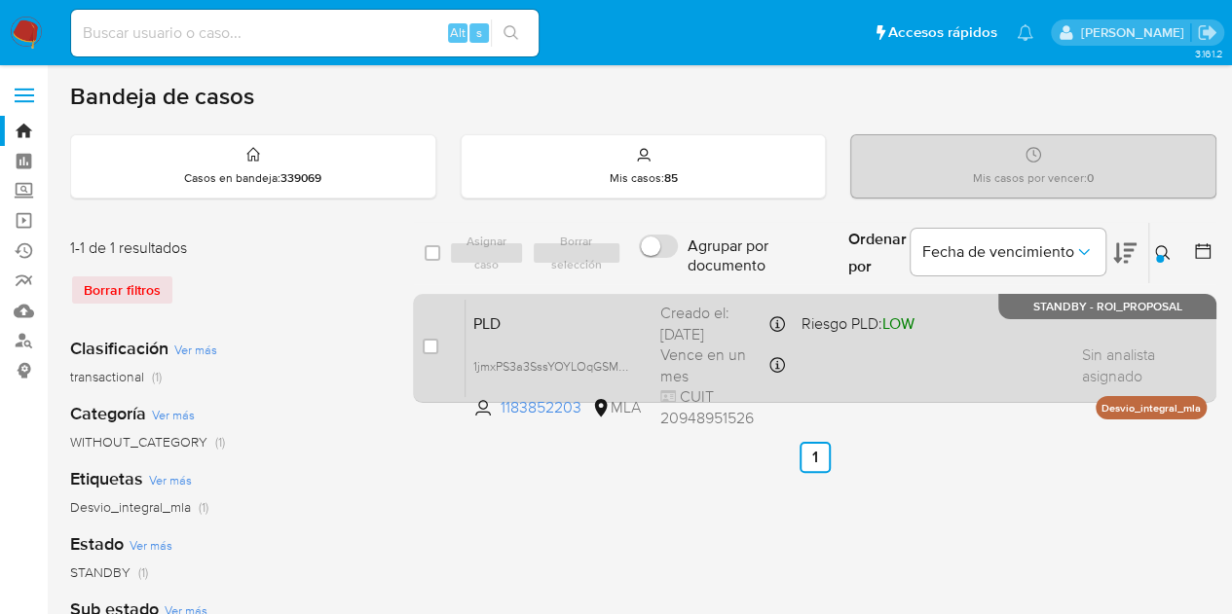
click at [577, 320] on span "PLD" at bounding box center [558, 322] width 171 height 25
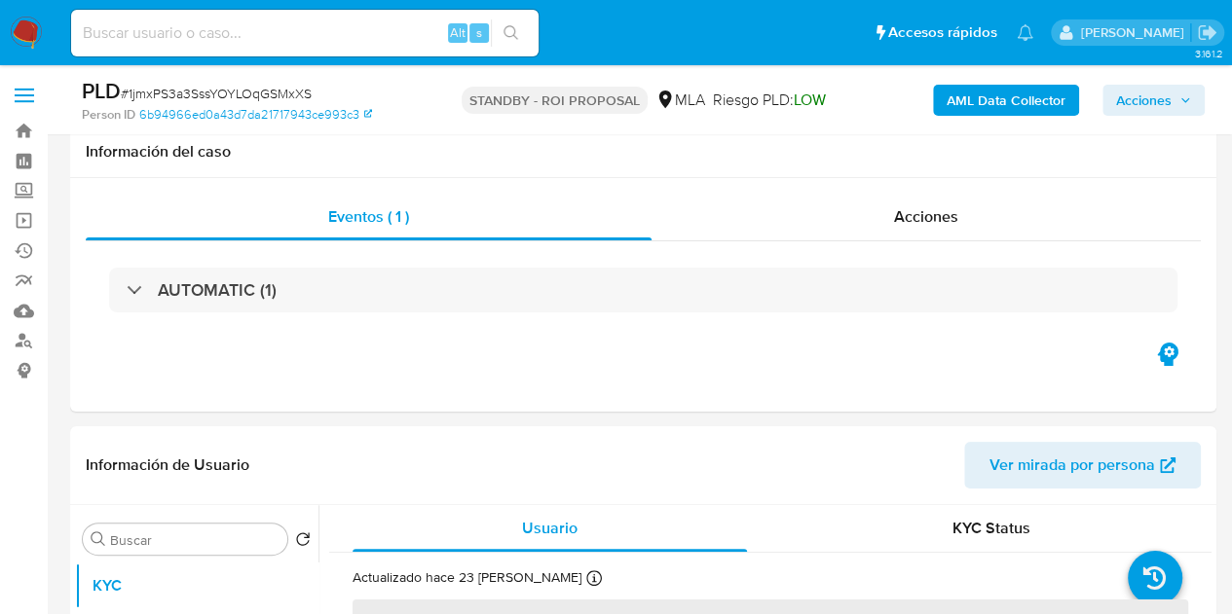
scroll to position [278, 0]
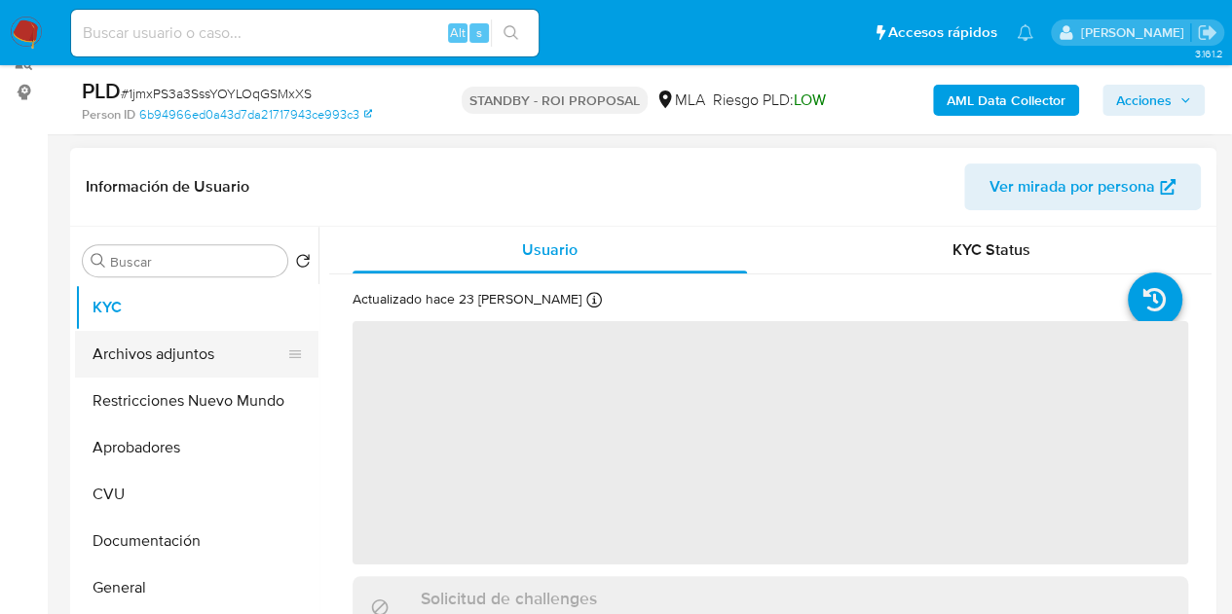
select select "10"
click at [171, 351] on button "Archivos adjuntos" at bounding box center [189, 354] width 228 height 47
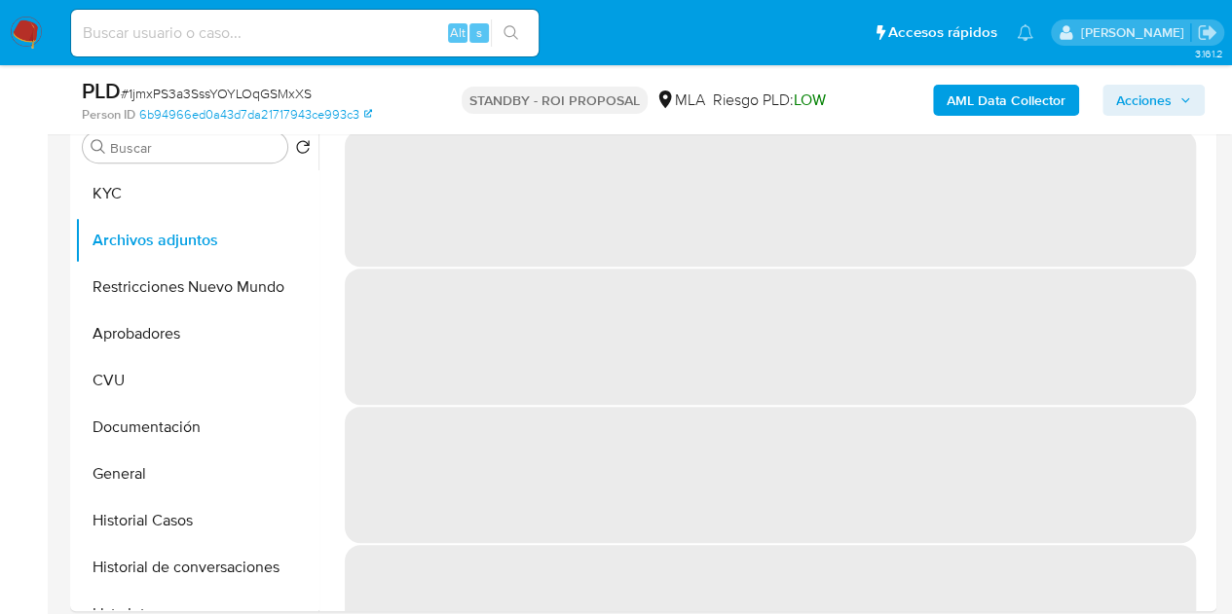
scroll to position [374, 0]
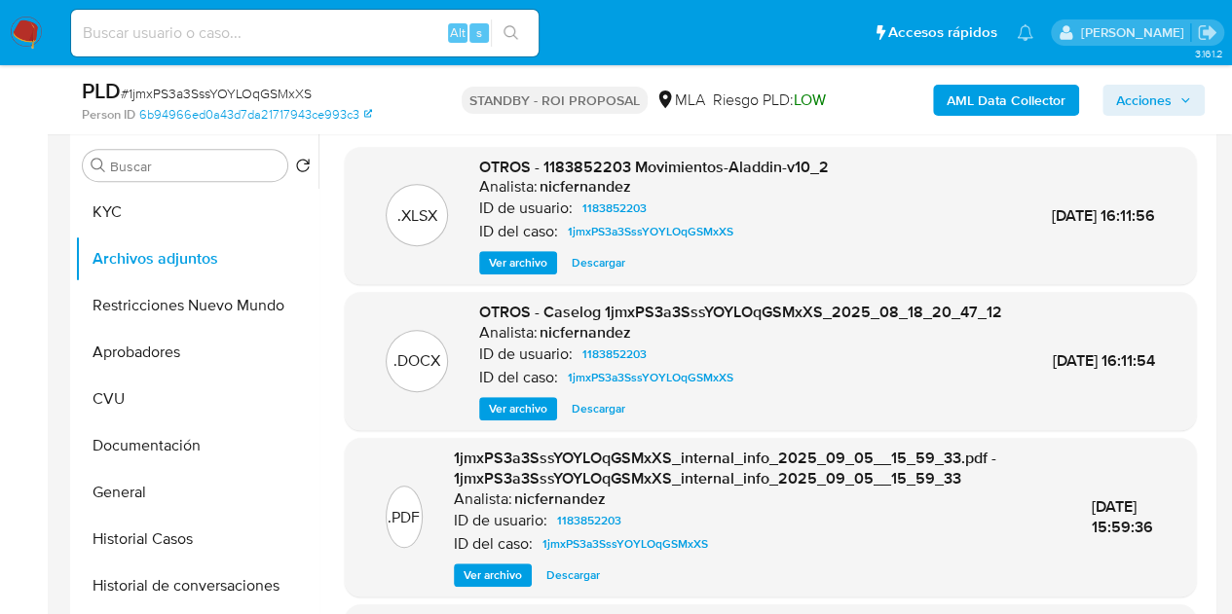
click at [603, 419] on span "Descargar" at bounding box center [598, 408] width 54 height 19
